Goal: Navigation & Orientation: Find specific page/section

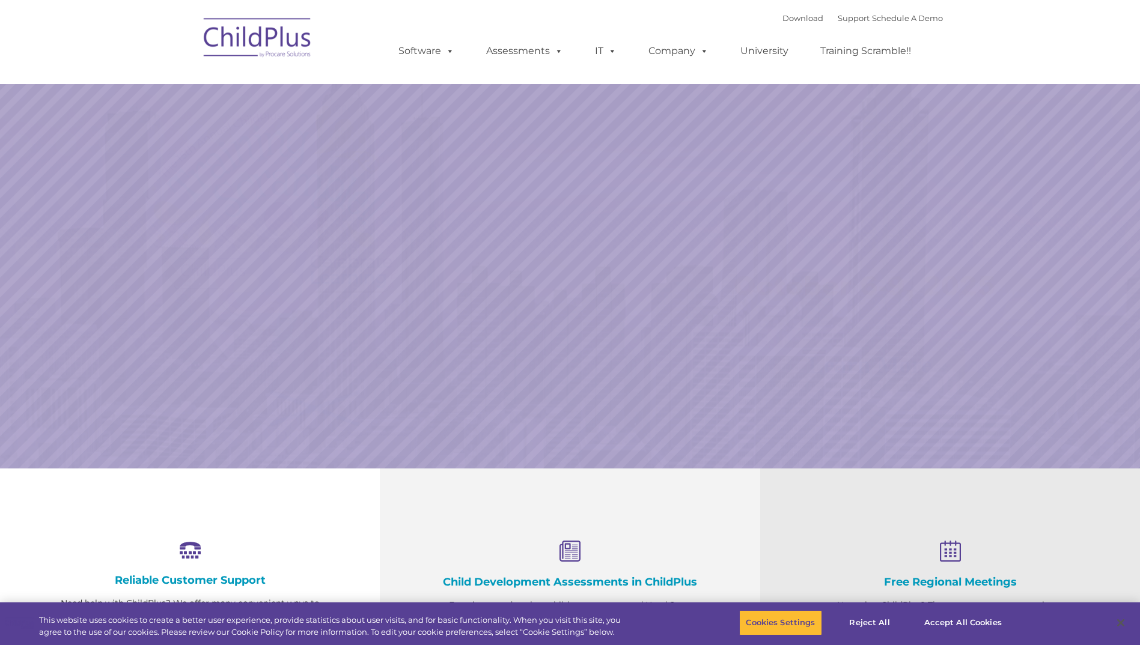
select select "MEDIUM"
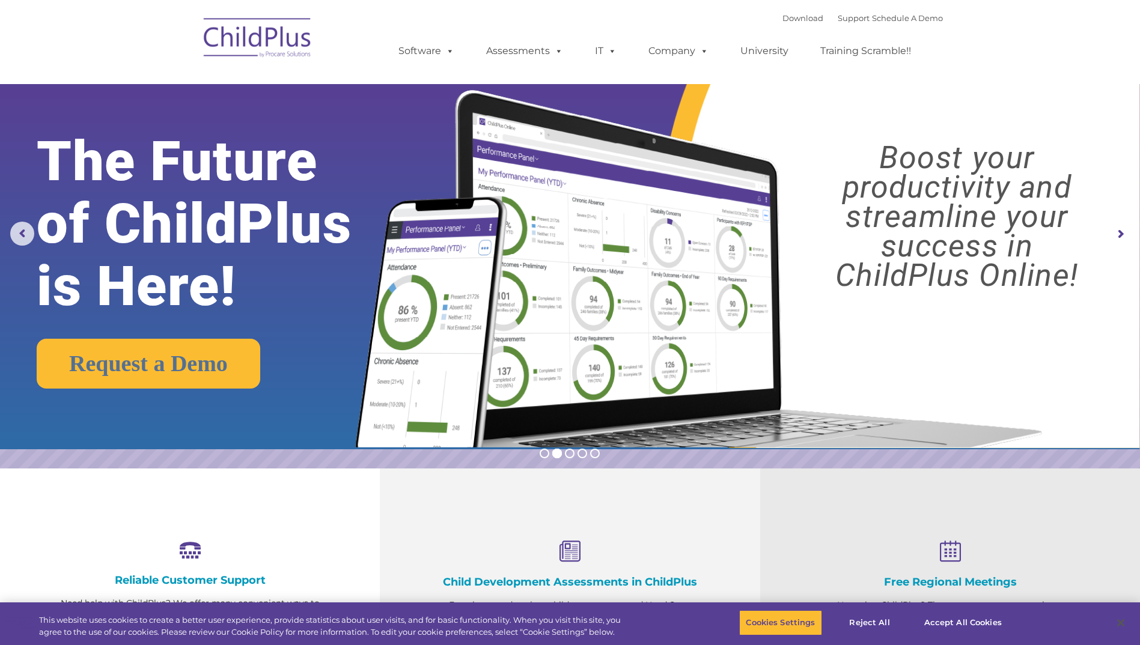
click at [278, 47] on img at bounding box center [258, 40] width 120 height 60
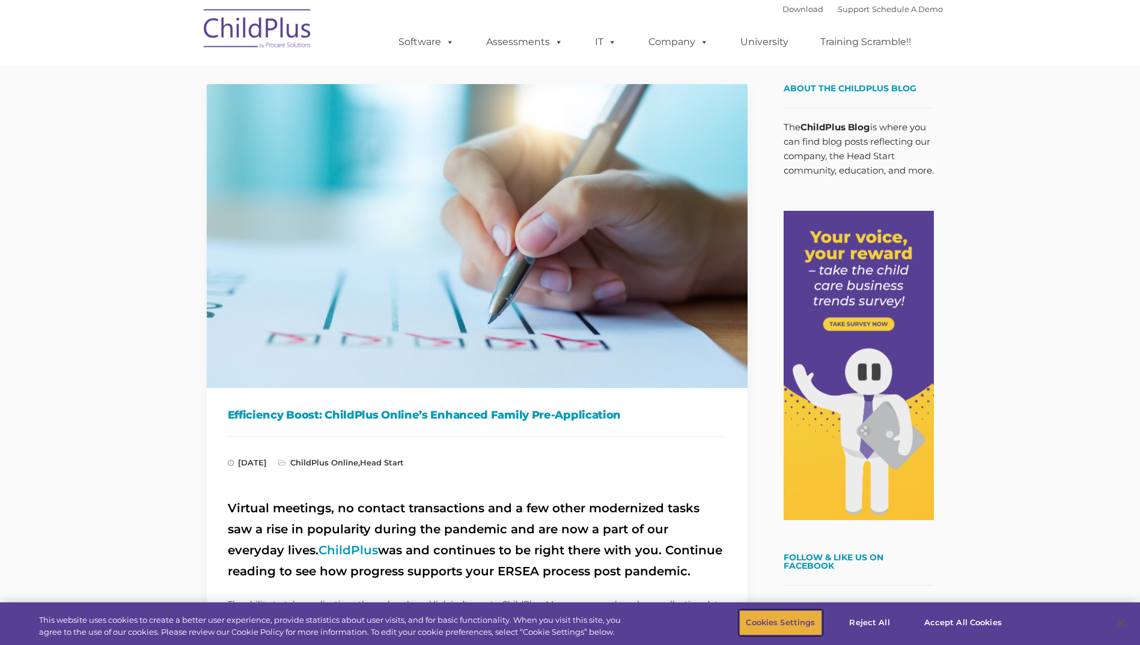
click at [780, 627] on button "Cookies Settings" at bounding box center [780, 622] width 82 height 25
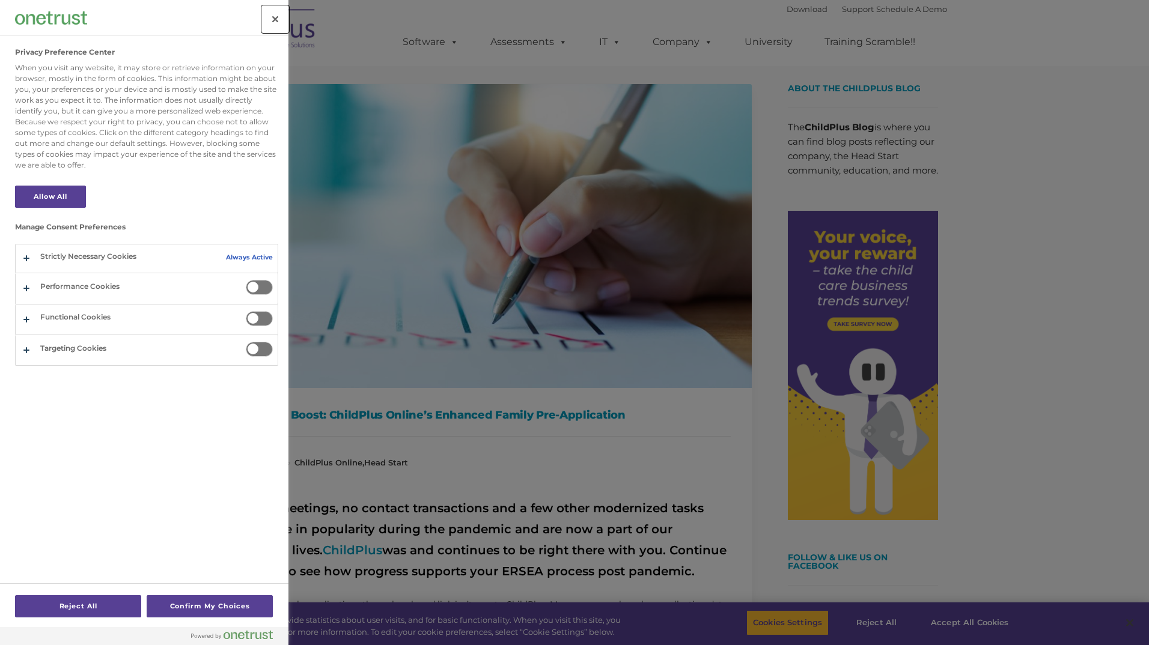
click at [282, 21] on button "Close" at bounding box center [275, 19] width 26 height 26
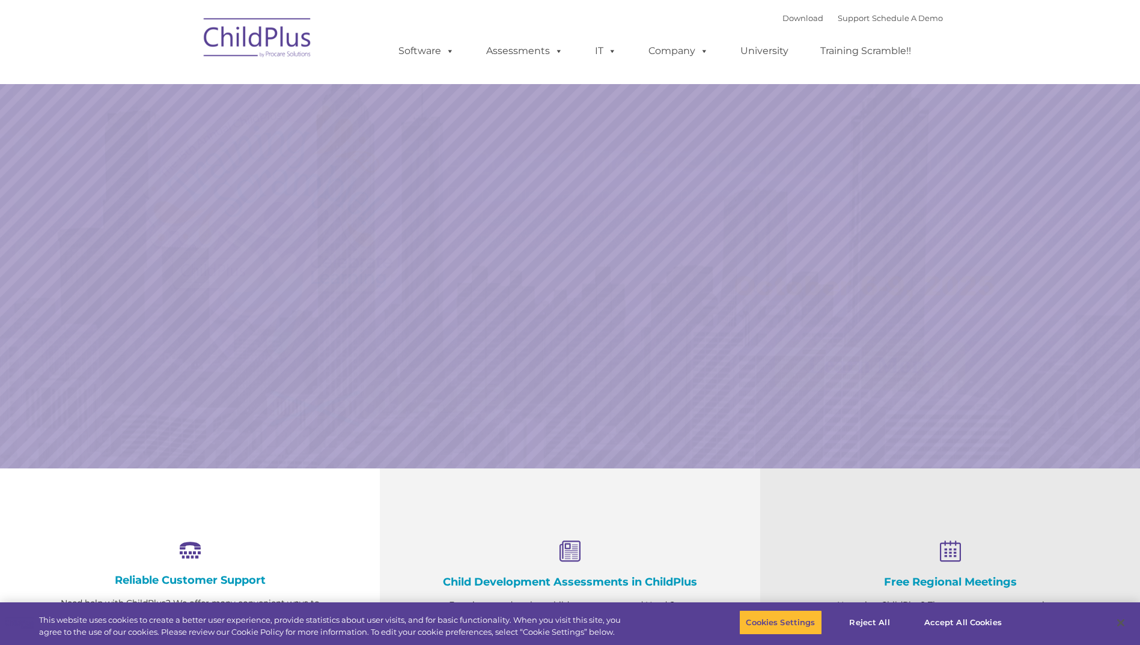
select select "MEDIUM"
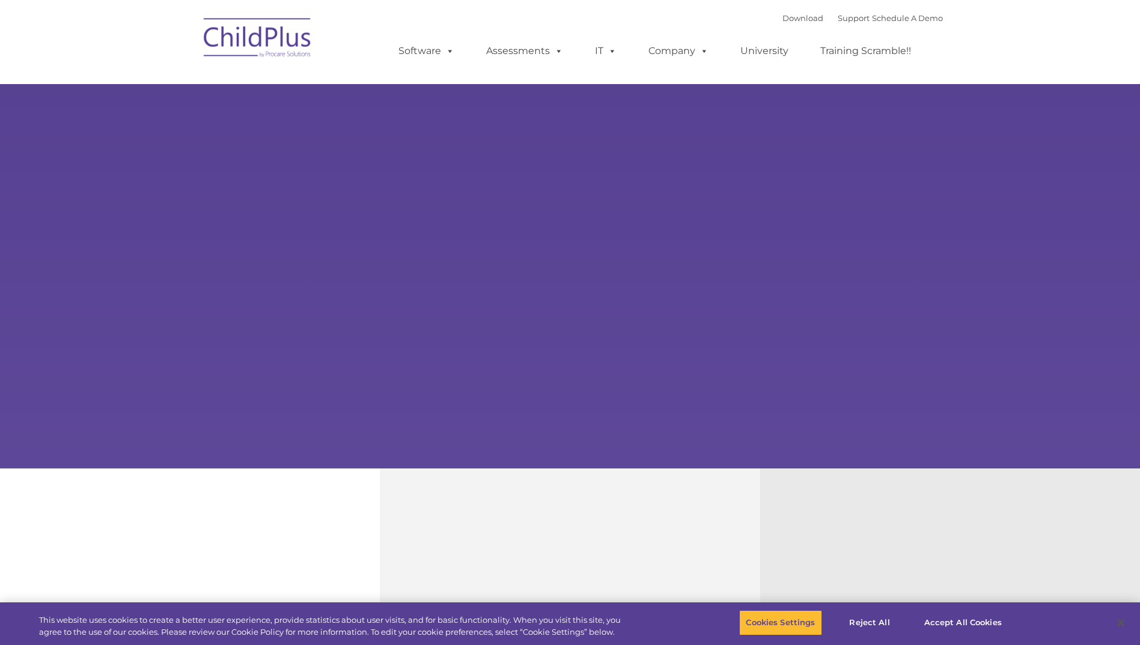
type input ""
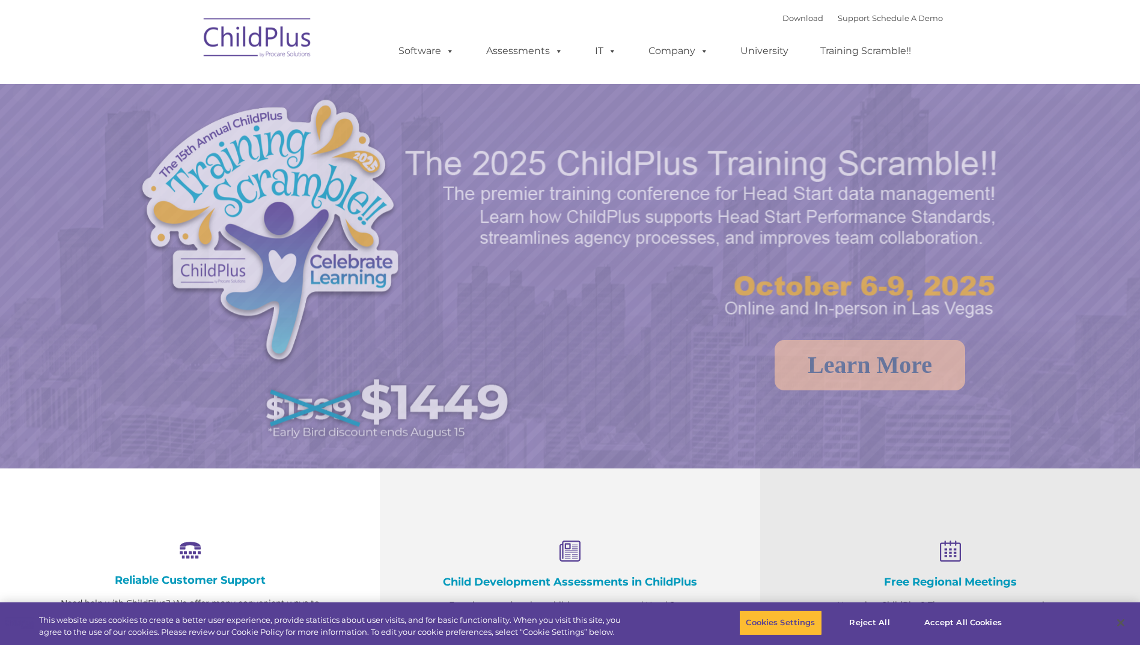
select select "MEDIUM"
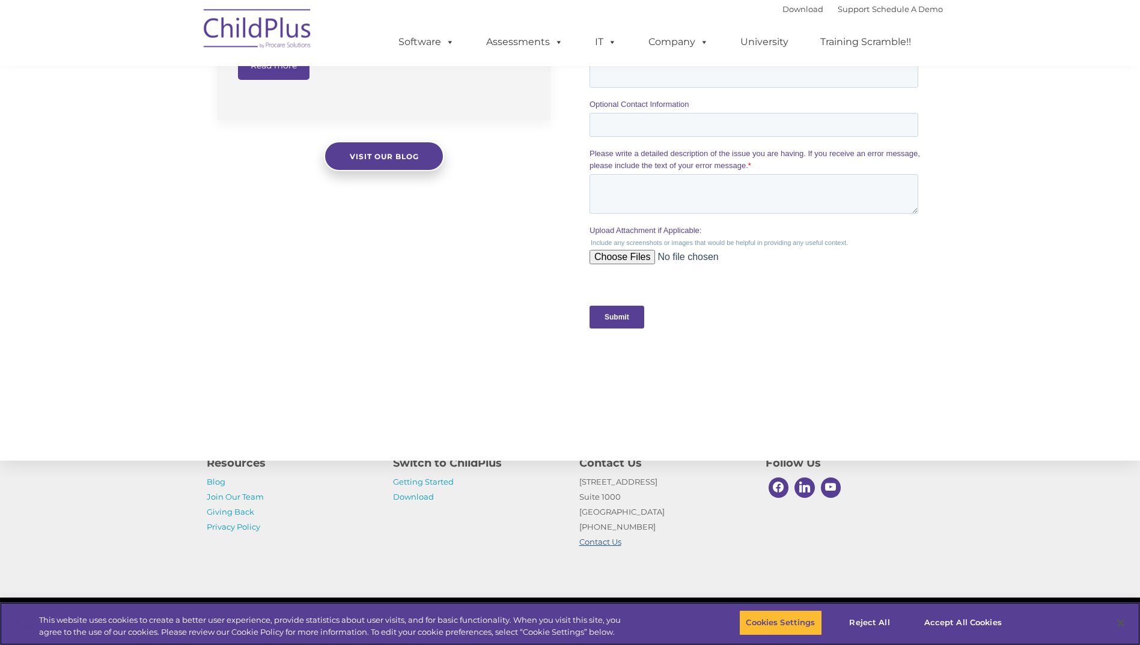
scroll to position [1081, 0]
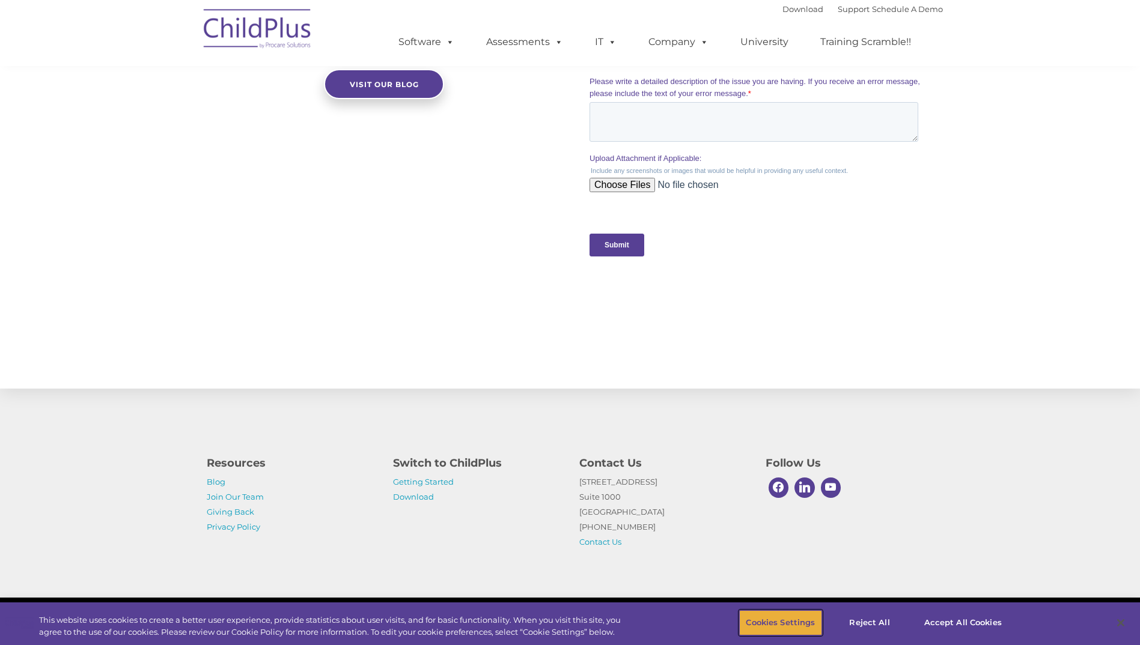
click at [812, 624] on button "Cookies Settings" at bounding box center [780, 622] width 82 height 25
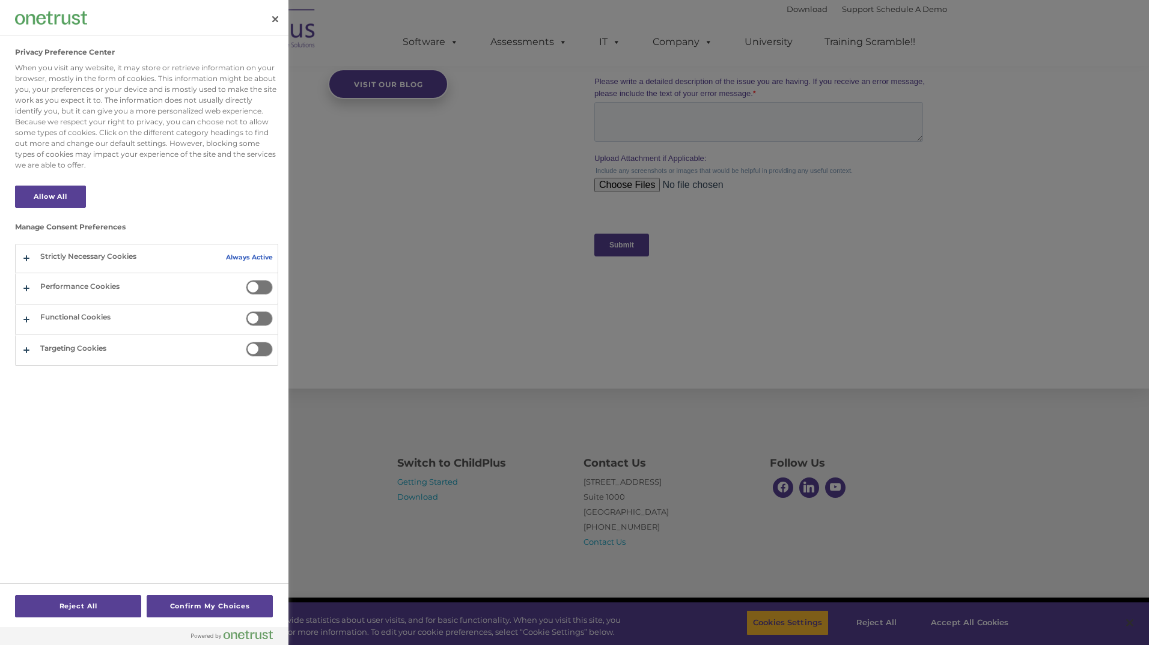
drag, startPoint x: 272, startPoint y: 33, endPoint x: 273, endPoint y: 26, distance: 6.7
click at [273, 26] on div "Privacy Preference Center" at bounding box center [144, 18] width 288 height 36
click at [273, 26] on button "Close" at bounding box center [275, 19] width 26 height 26
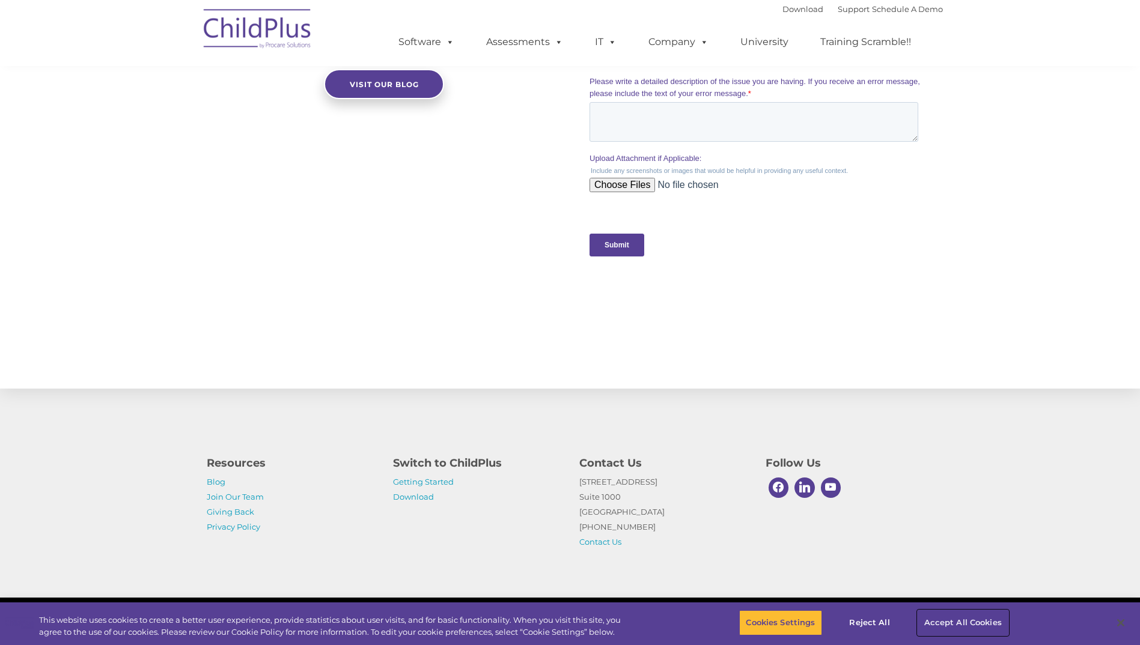
click at [967, 622] on button "Accept All Cookies" at bounding box center [962, 622] width 91 height 25
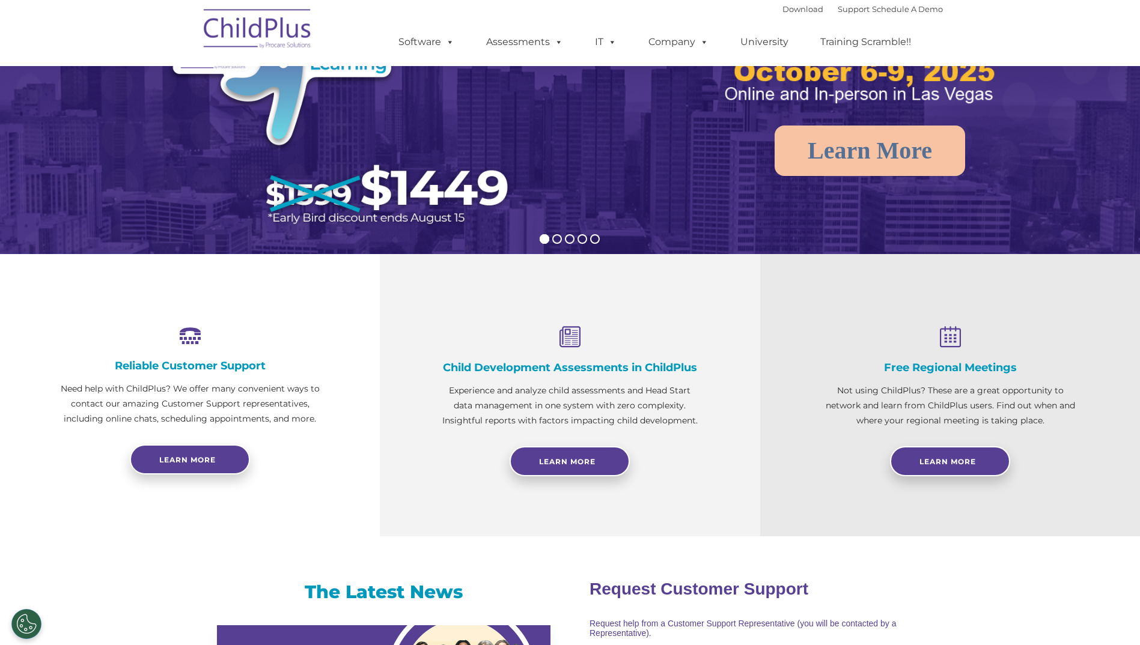
scroll to position [0, 0]
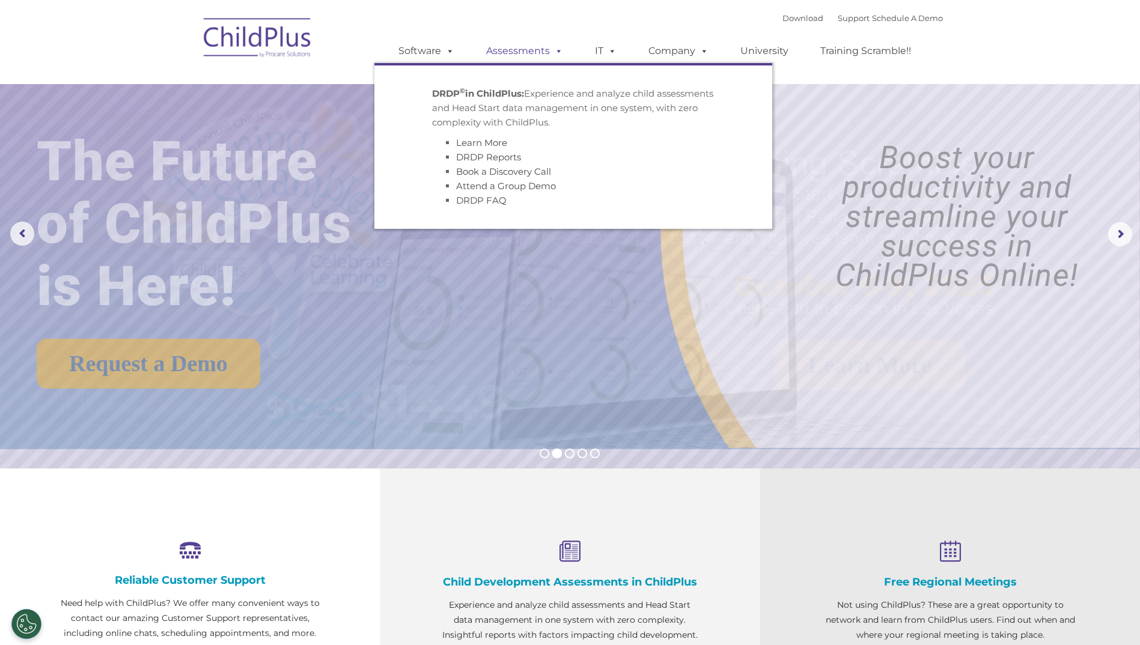
click at [507, 49] on link "Assessments" at bounding box center [524, 51] width 101 height 24
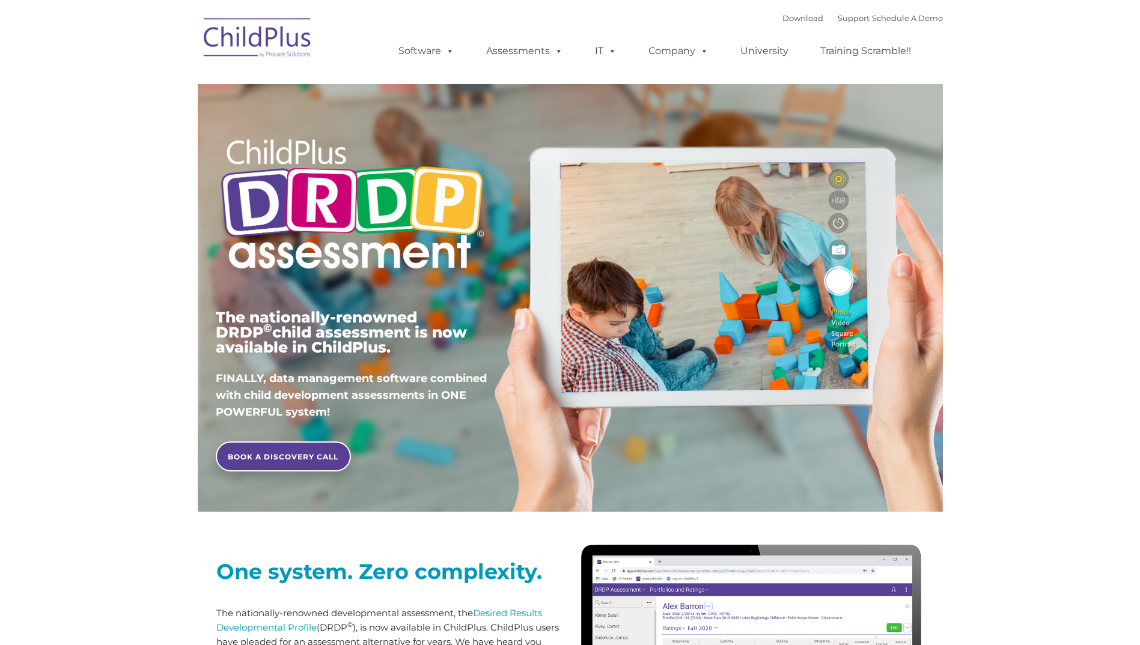
type input ""
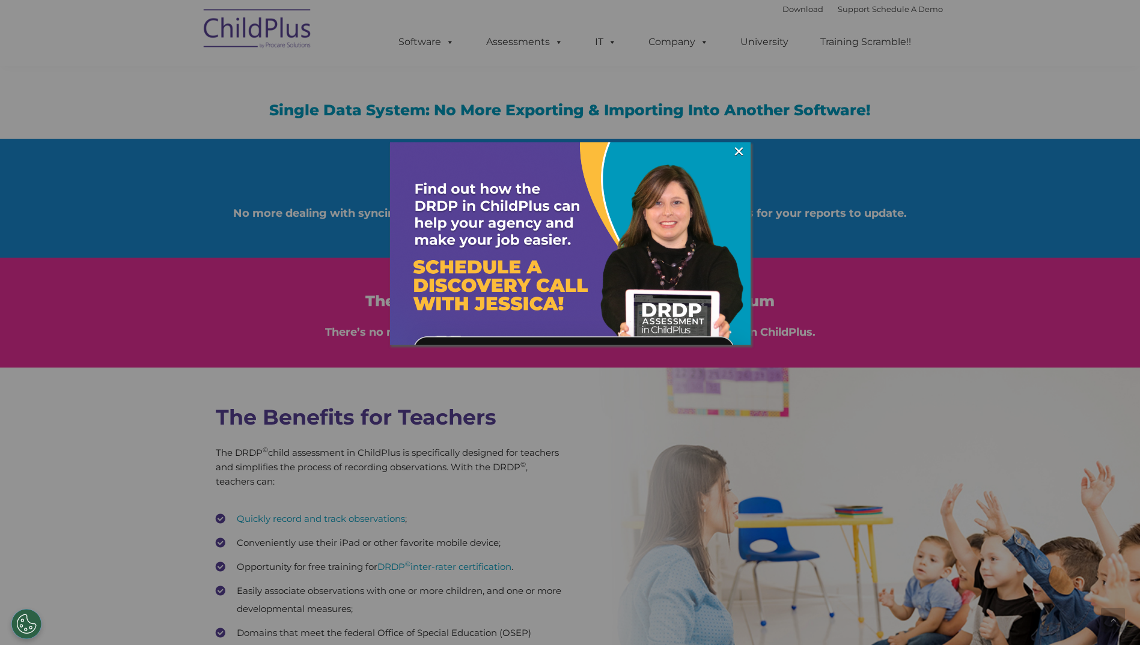
scroll to position [1546, 0]
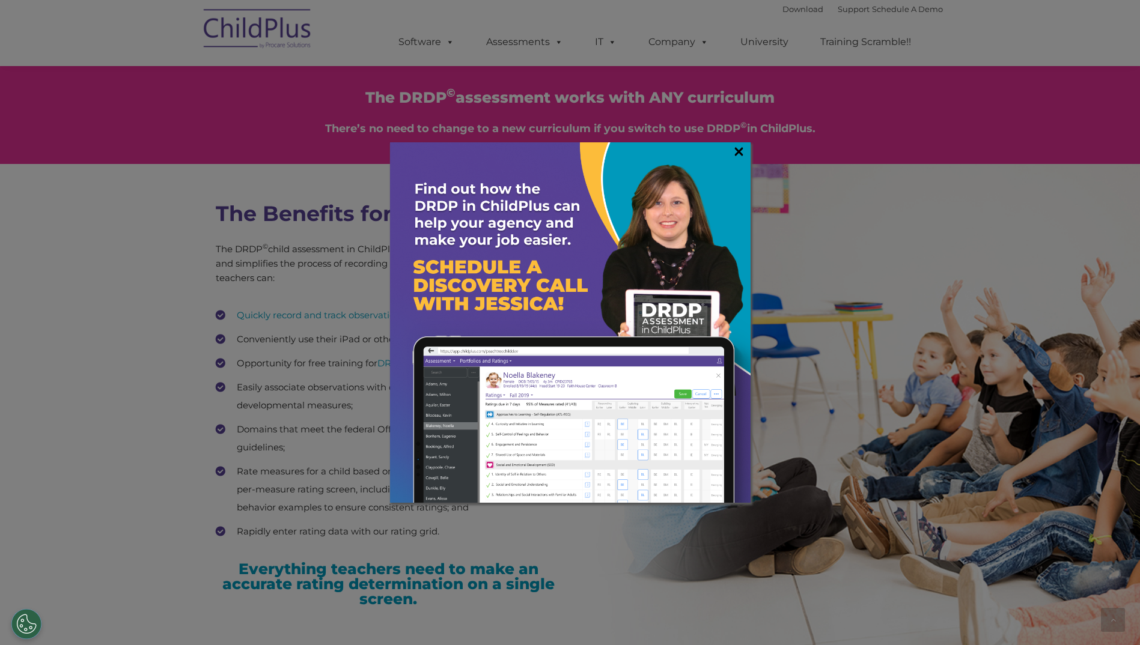
click at [745, 150] on link "×" at bounding box center [739, 151] width 14 height 12
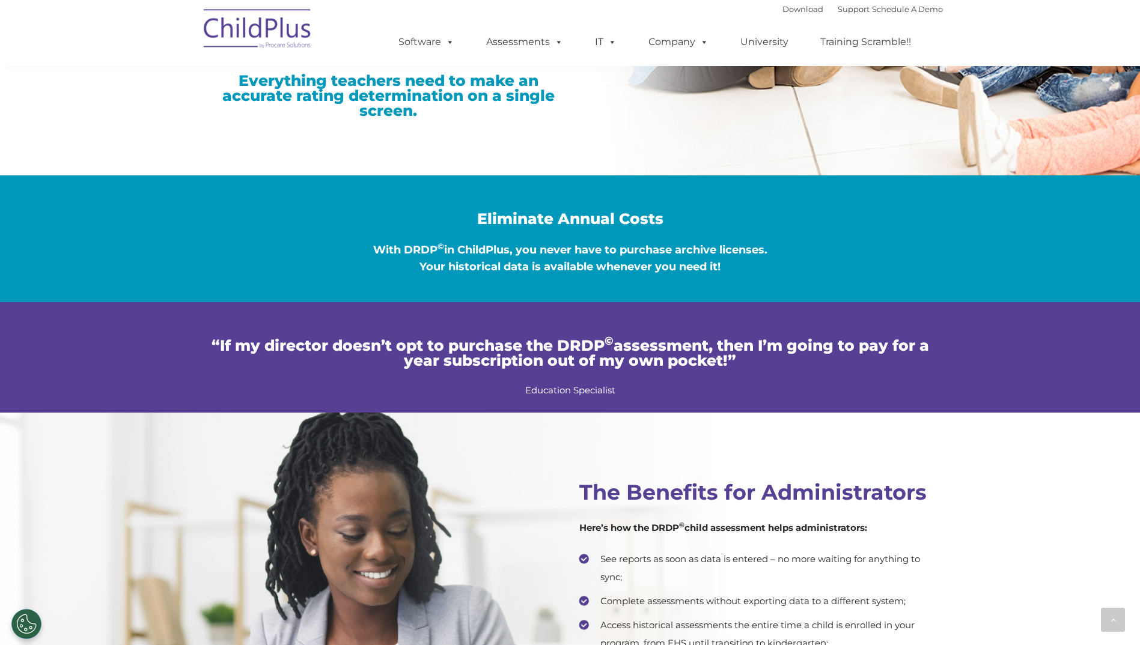
scroll to position [2034, 0]
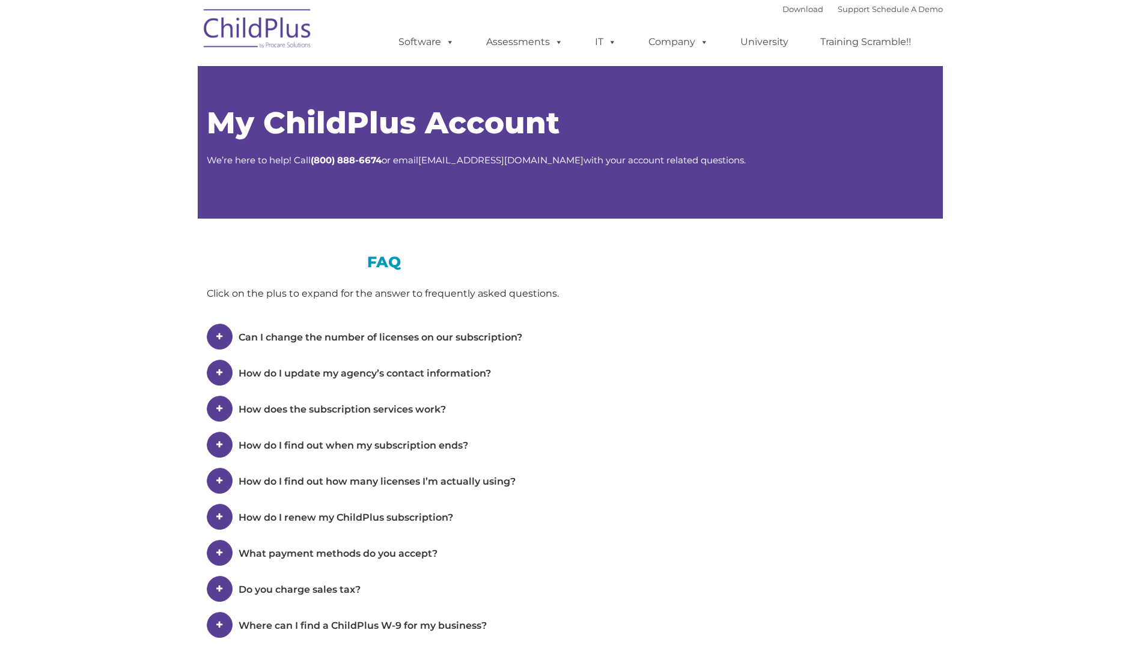
type input ""
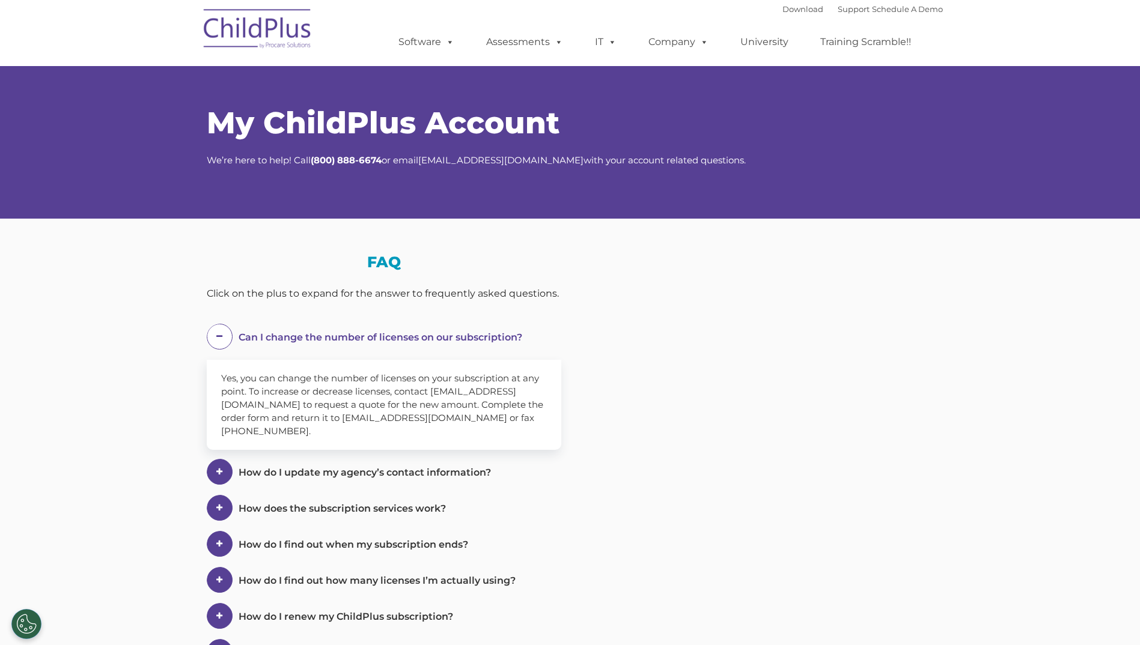
select select "MEDIUM"
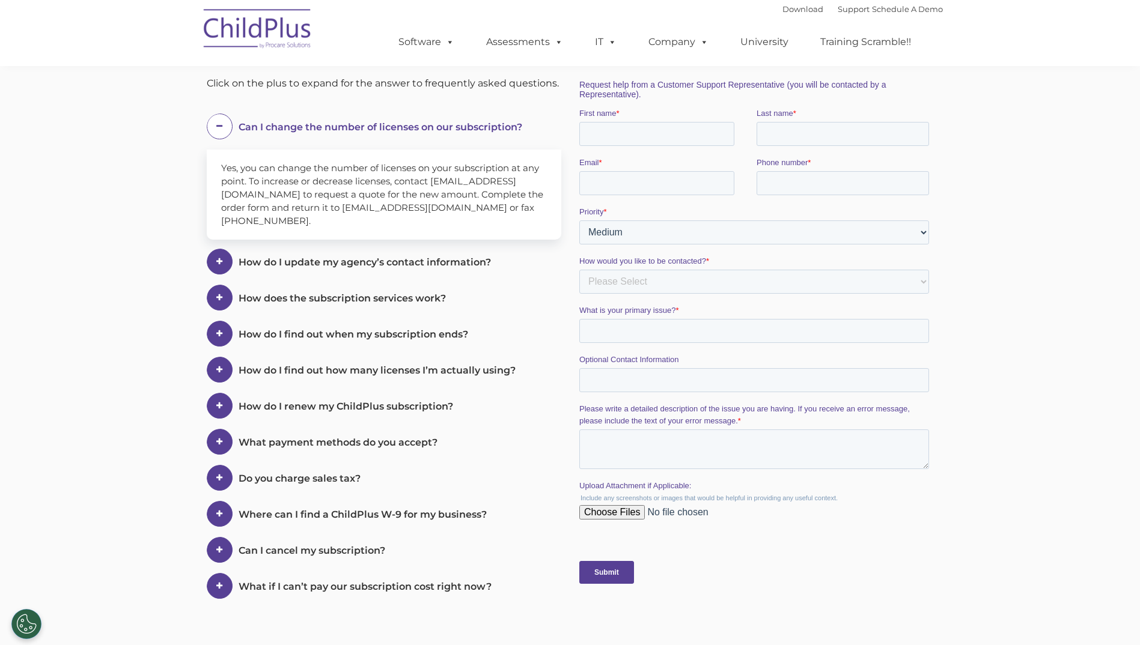
scroll to position [528, 0]
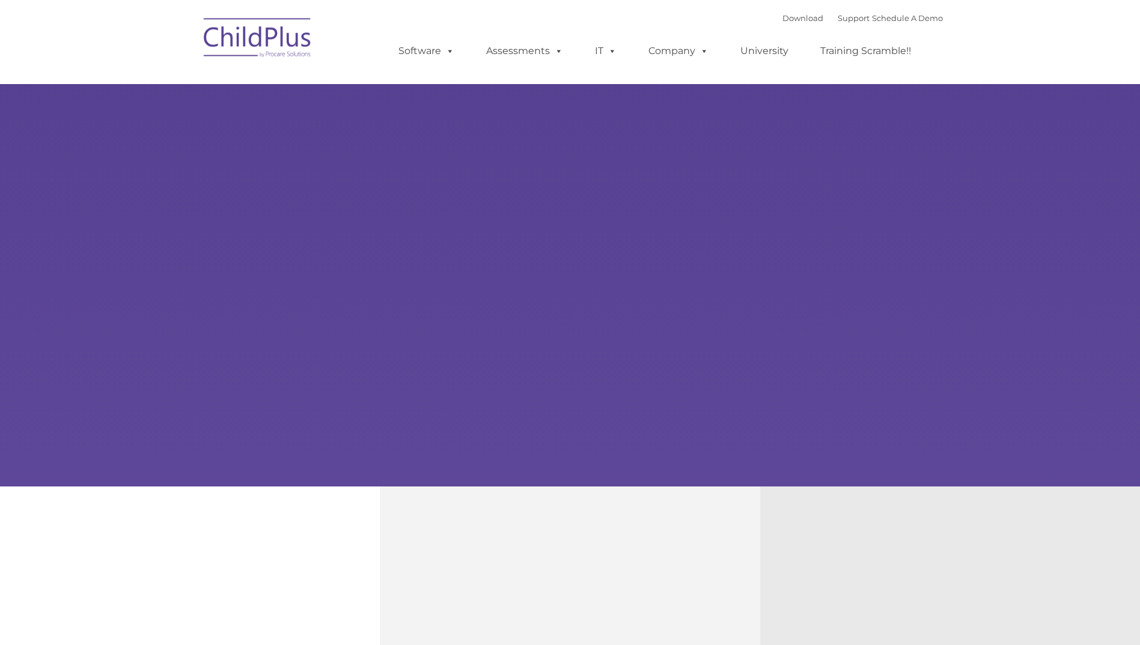
type input ""
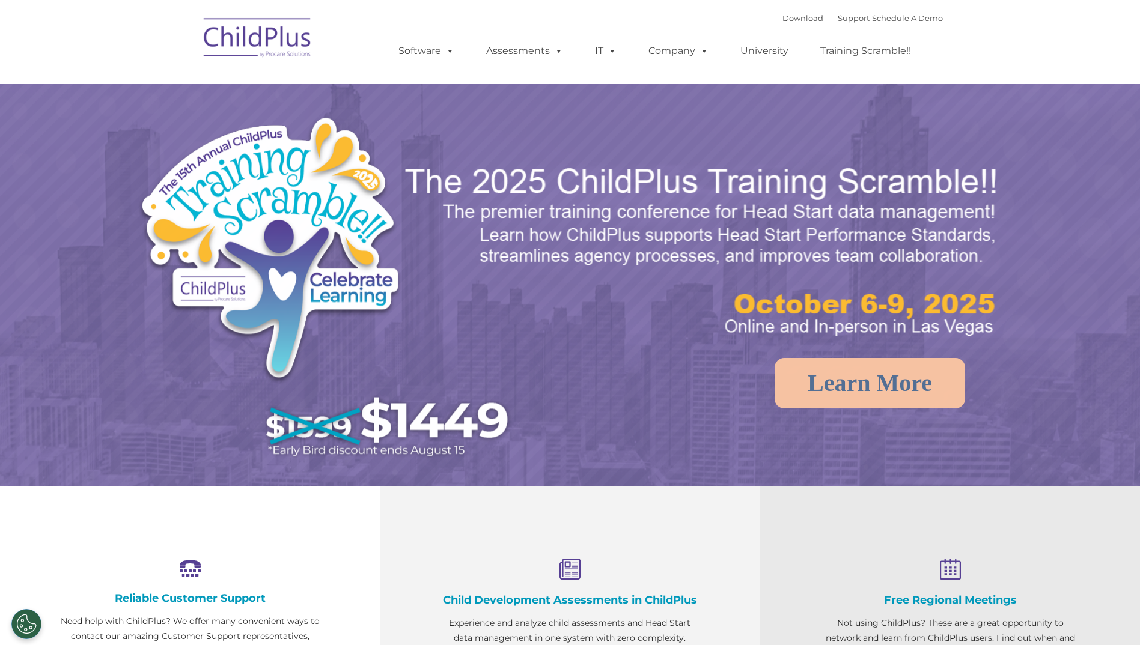
select select "MEDIUM"
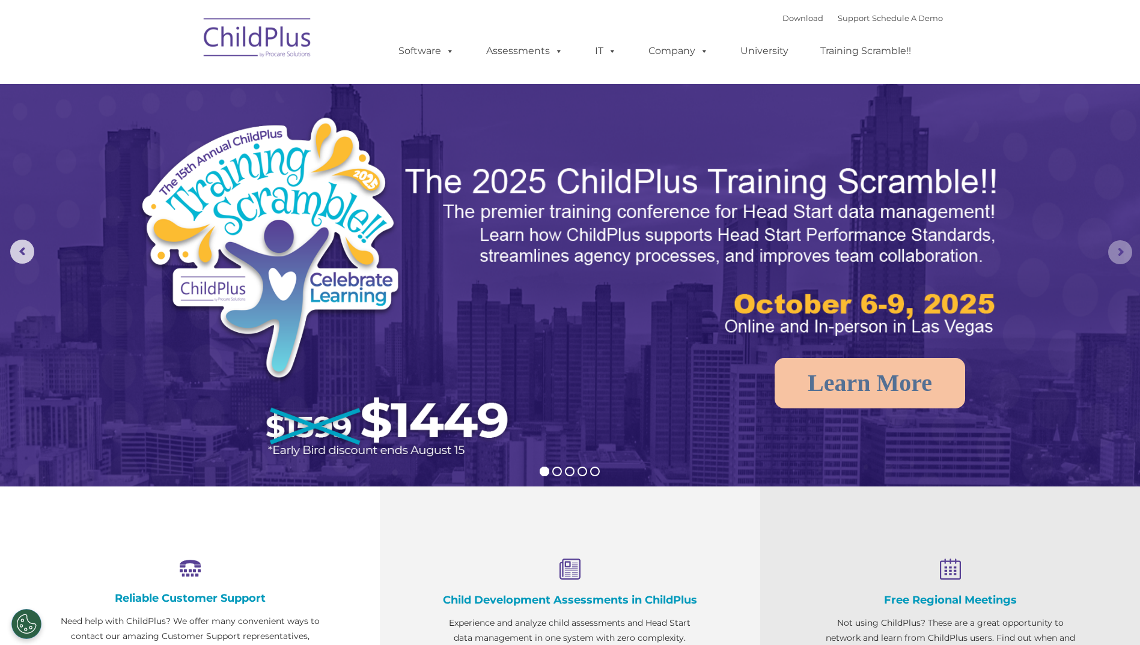
click at [1127, 250] on rs-arrow at bounding box center [1120, 252] width 24 height 24
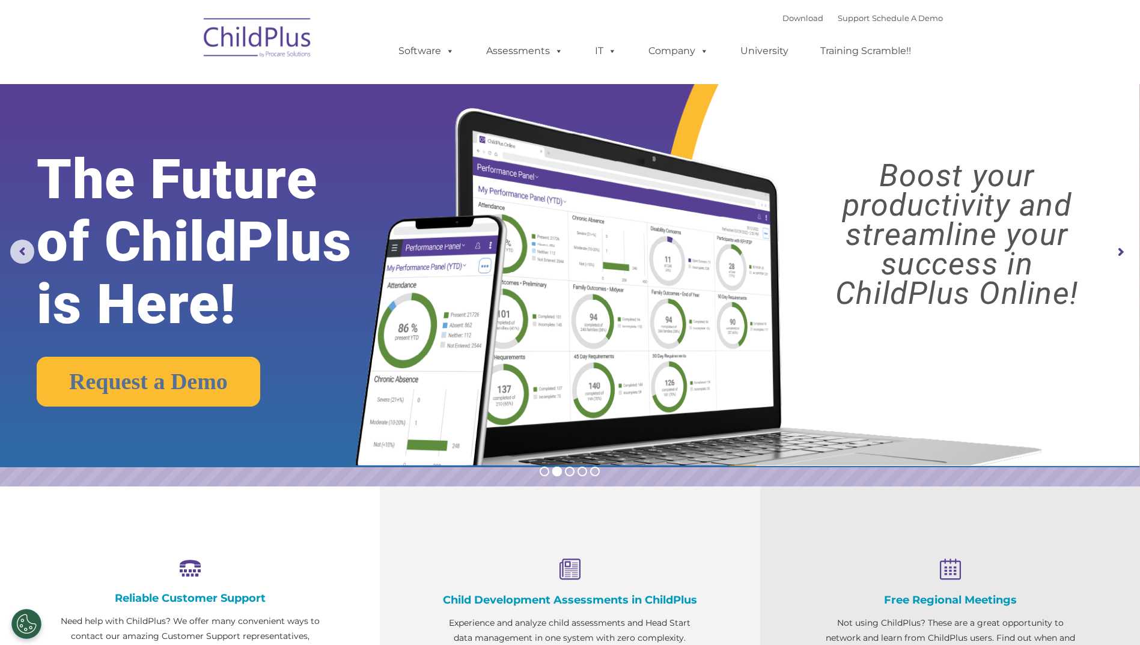
click at [1127, 250] on rs-arrow at bounding box center [1120, 252] width 24 height 24
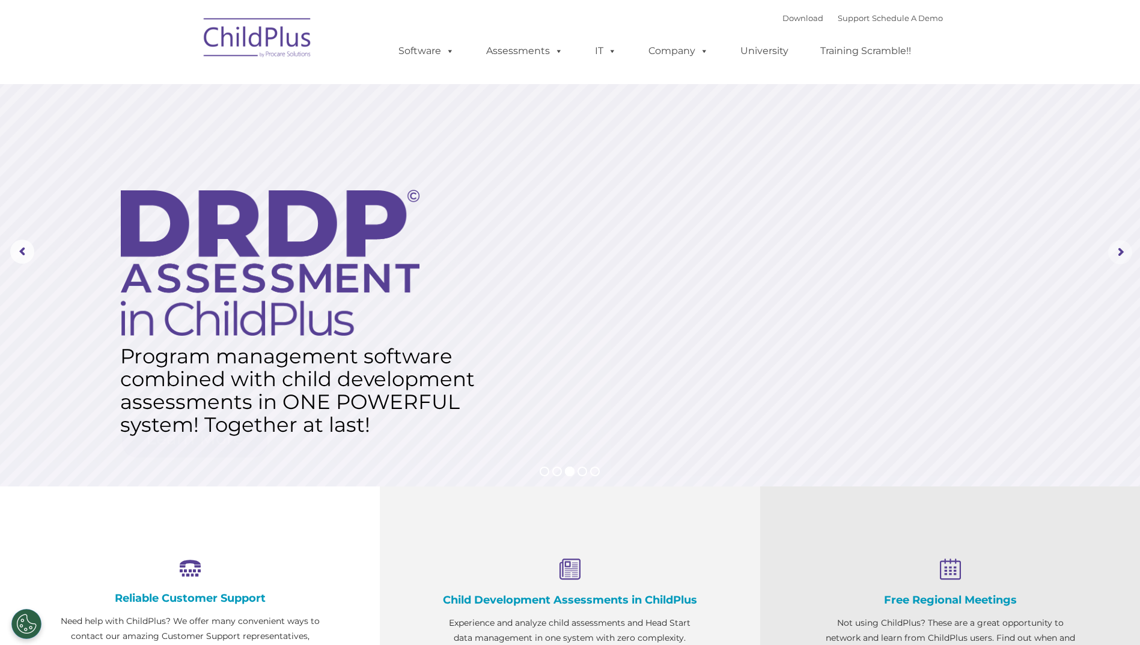
click at [1127, 250] on rs-arrow at bounding box center [1120, 252] width 24 height 24
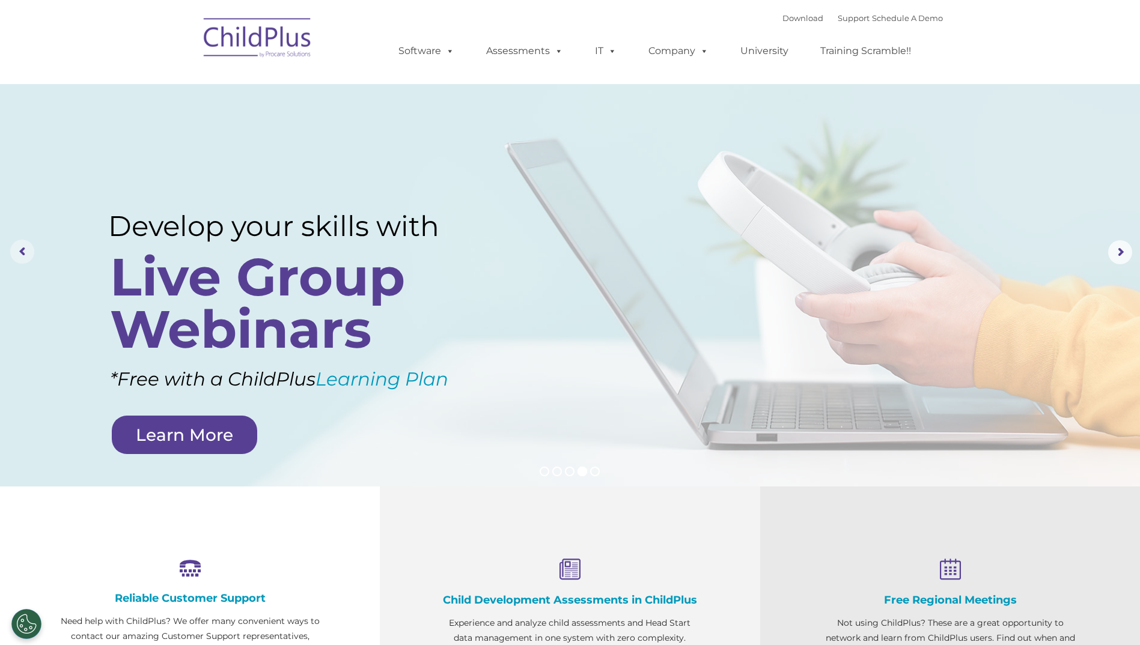
click at [14, 252] on rs-arrow at bounding box center [22, 252] width 24 height 24
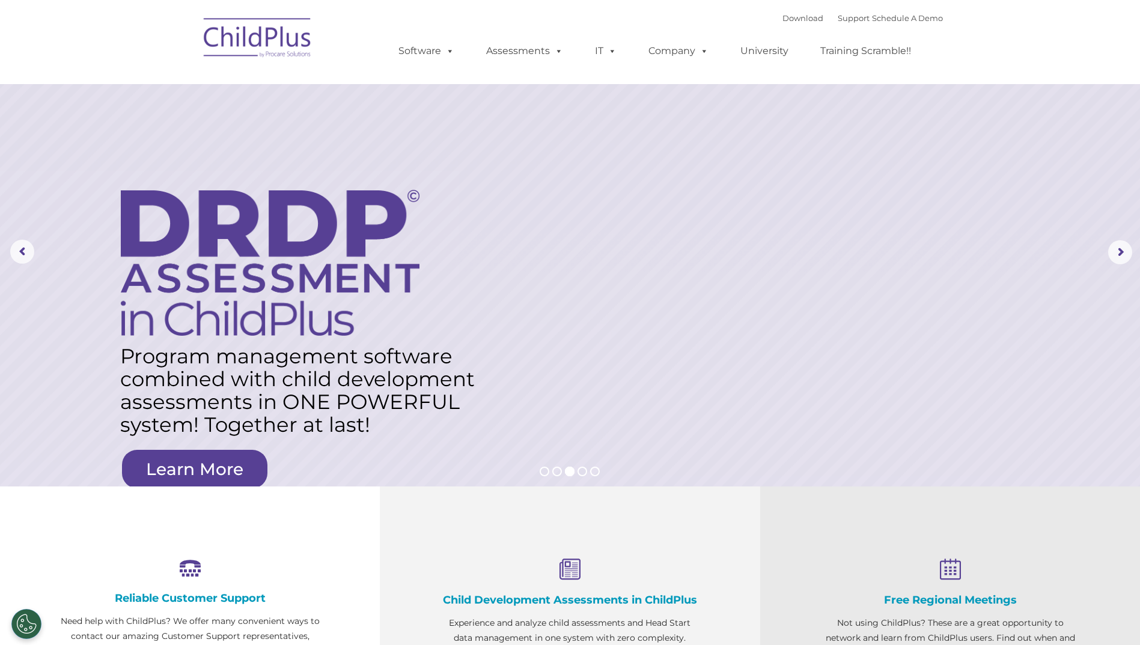
click at [252, 38] on img at bounding box center [258, 40] width 120 height 60
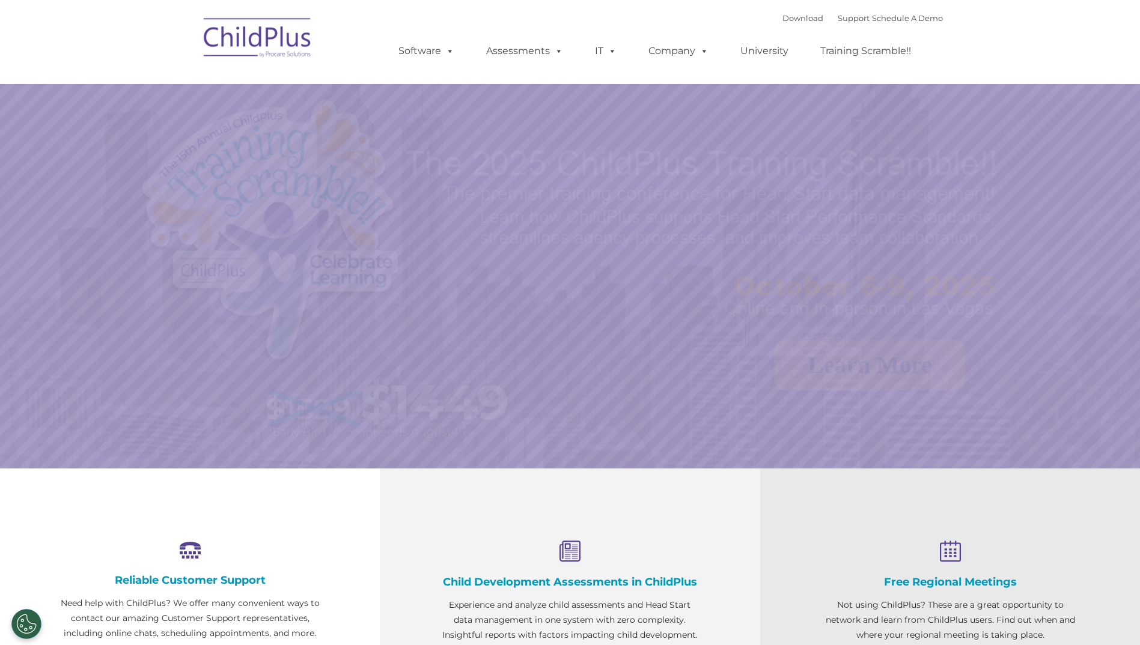
select select "MEDIUM"
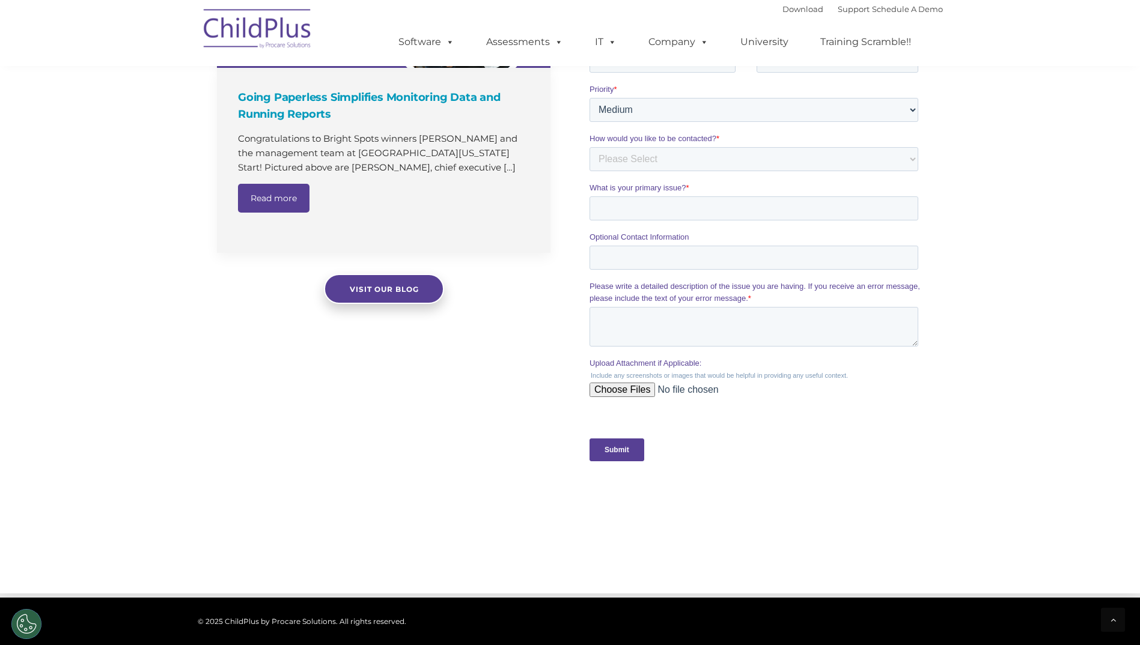
scroll to position [1099, 0]
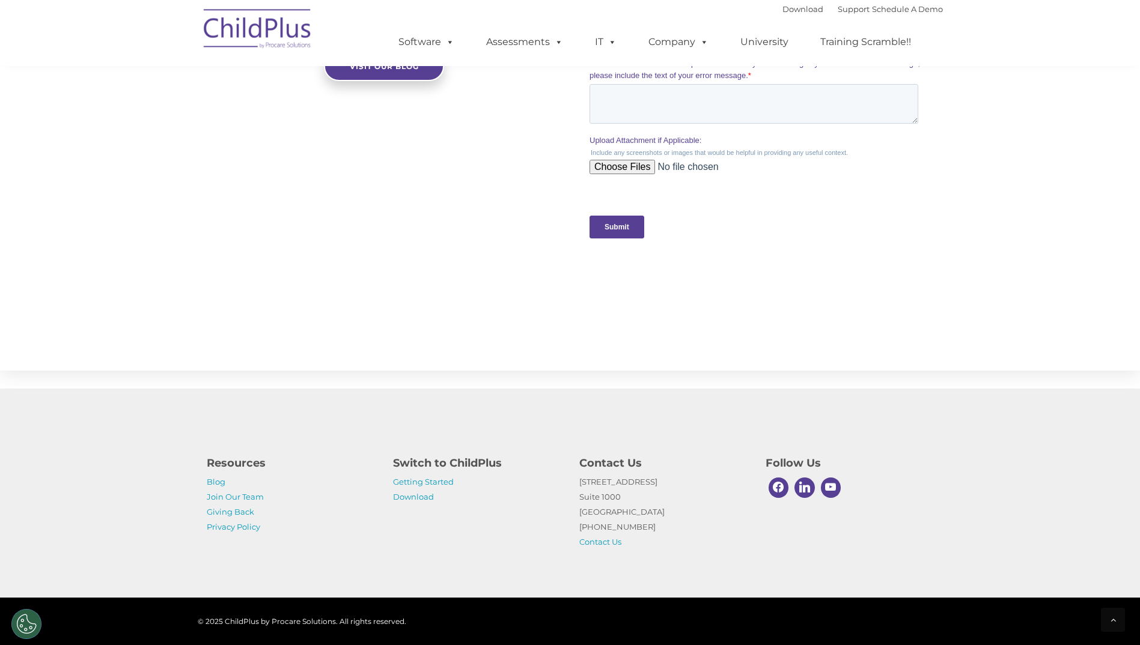
drag, startPoint x: 466, startPoint y: 451, endPoint x: 244, endPoint y: 344, distance: 245.9
click at [244, 344] on section "The Latest News Going Paperless Simplifies Monitoring Data and Running Reports …" at bounding box center [570, 11] width 1140 height 719
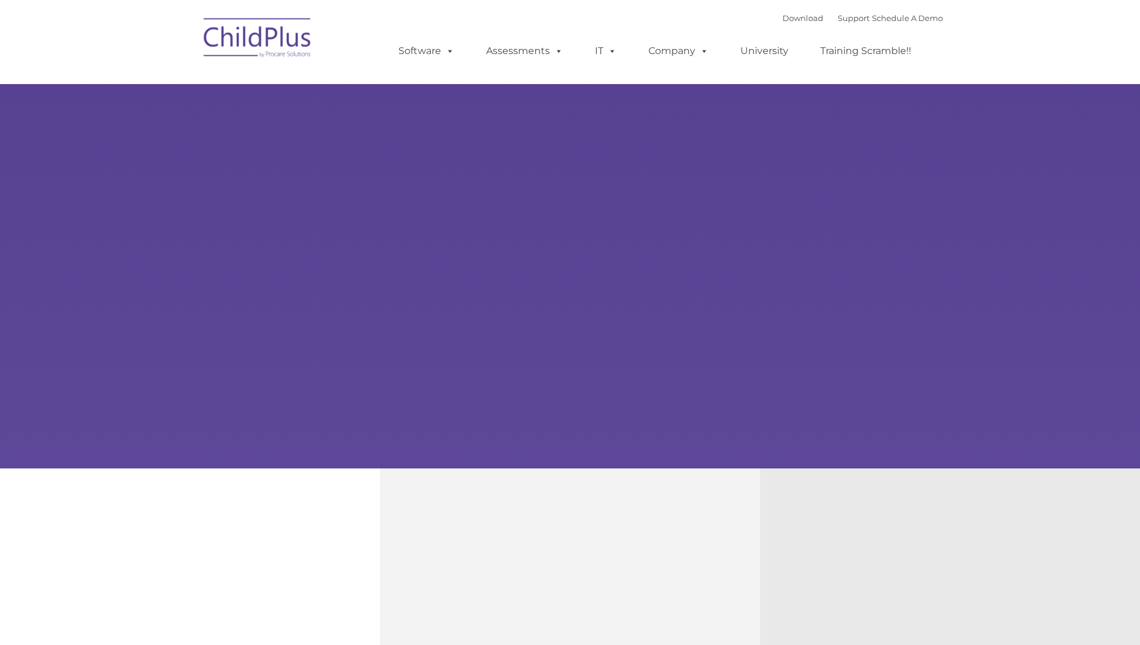
type input ""
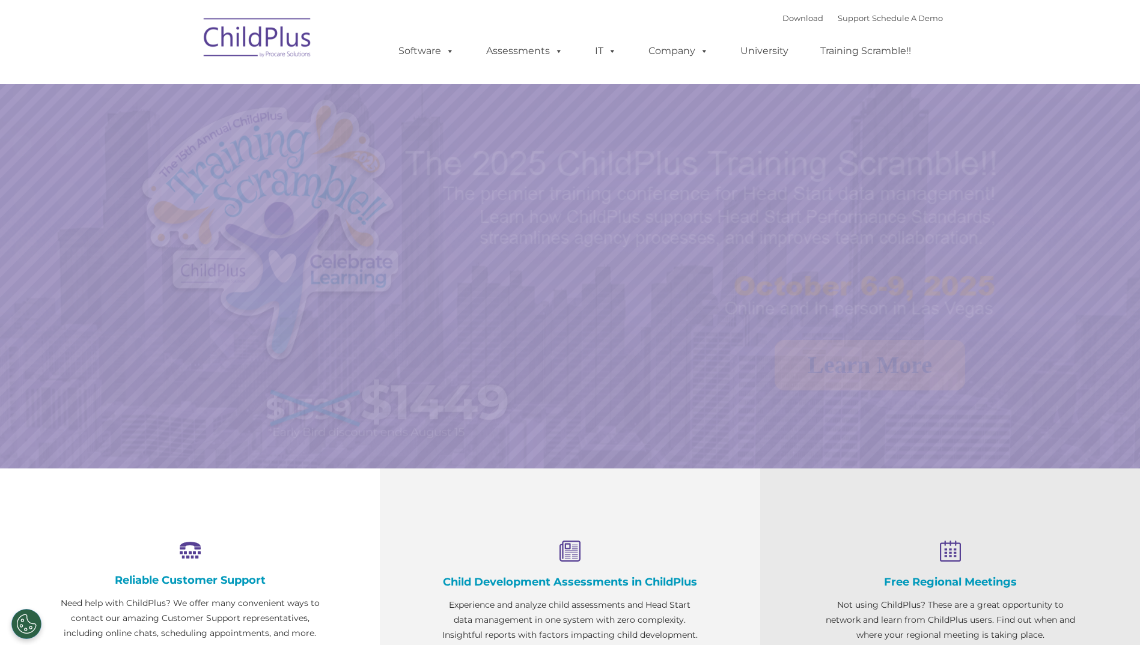
select select "MEDIUM"
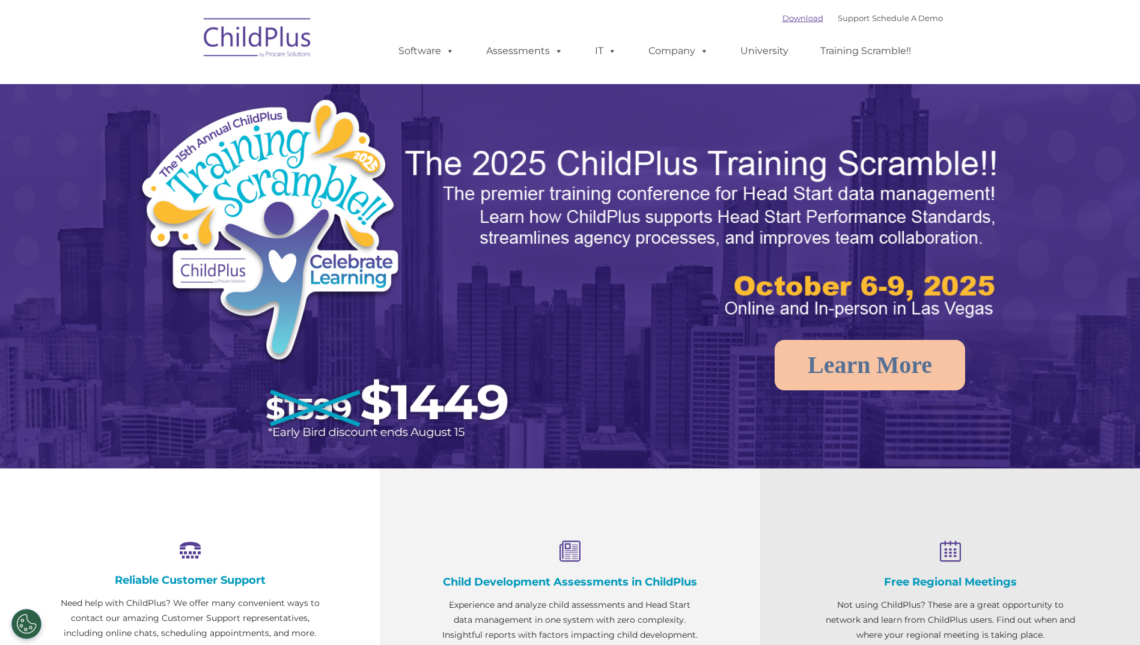
click at [794, 16] on link "Download" at bounding box center [802, 18] width 41 height 10
